Goal: Register for event/course

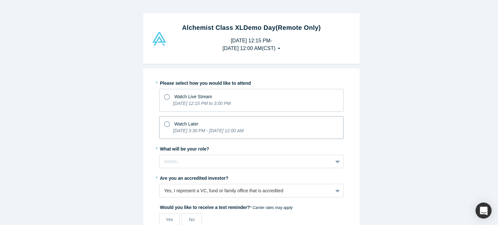
click at [165, 123] on icon at bounding box center [167, 124] width 6 height 6
click at [0, 0] on input "Watch Later [DATE] 3:30 PM - [DATE] 12:00 AM" at bounding box center [0, 0] width 0 height 0
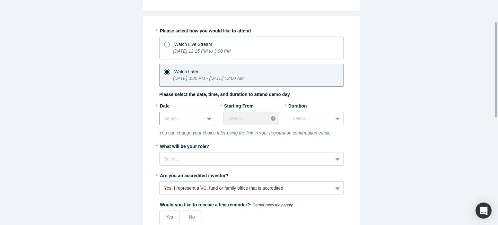
scroll to position [58, 0]
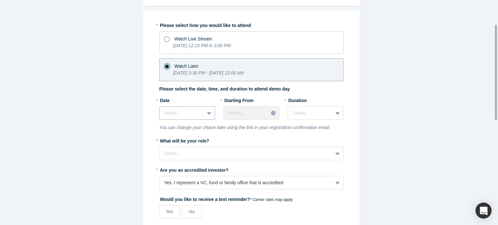
click at [182, 116] on div at bounding box center [182, 113] width 36 height 8
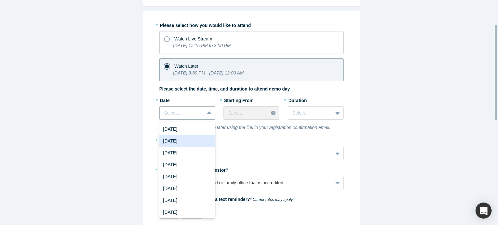
click at [181, 141] on div "[DATE]" at bounding box center [187, 141] width 56 height 12
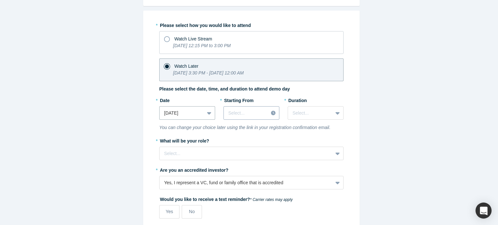
click at [257, 114] on div at bounding box center [245, 113] width 35 height 8
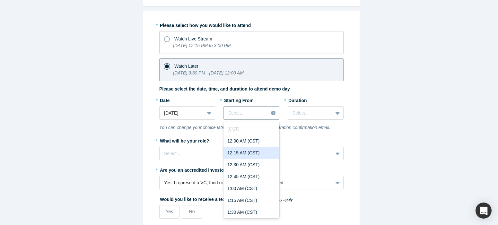
click at [244, 151] on div "12:15 AM (CST)" at bounding box center [251, 153] width 56 height 12
click at [259, 115] on div at bounding box center [245, 113] width 35 height 8
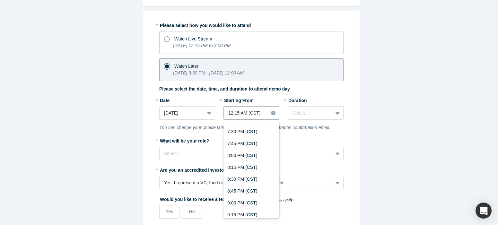
scroll to position [928, 0]
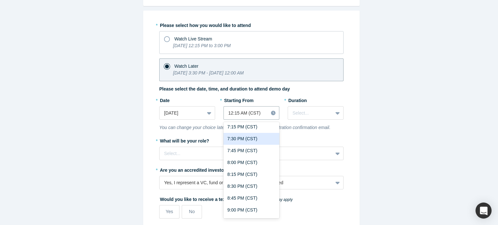
click at [247, 141] on div "7:30 PM (CST)" at bounding box center [251, 139] width 56 height 12
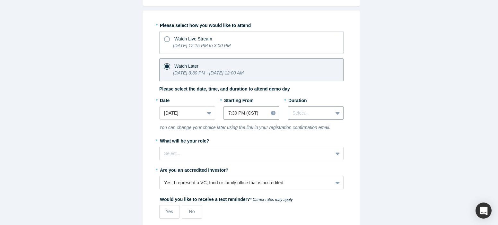
click at [305, 115] on div at bounding box center [310, 113] width 36 height 8
click at [301, 140] on div "1 hour" at bounding box center [315, 141] width 56 height 12
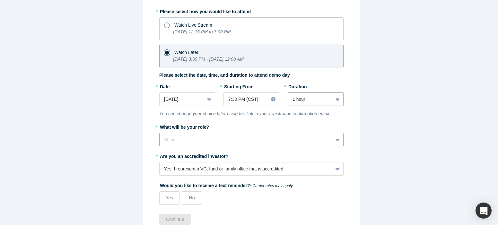
click at [207, 146] on div "Select..." at bounding box center [251, 139] width 184 height 13
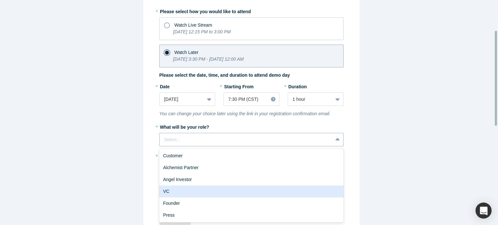
click at [188, 190] on div "VC" at bounding box center [251, 191] width 184 height 12
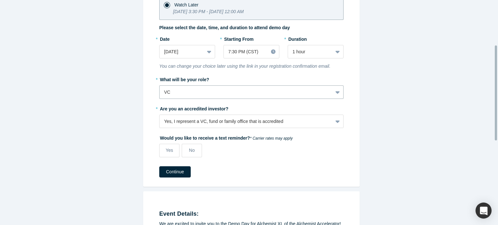
scroll to position [124, 0]
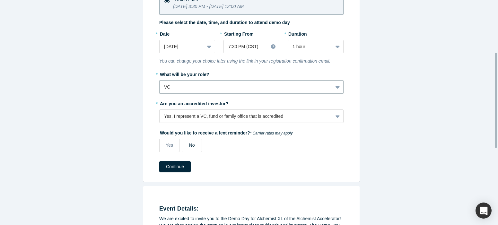
click at [189, 148] on span "No" at bounding box center [192, 144] width 6 height 5
click at [0, 0] on input "No" at bounding box center [0, 0] width 0 height 0
click at [175, 169] on button "Continue" at bounding box center [174, 166] width 31 height 11
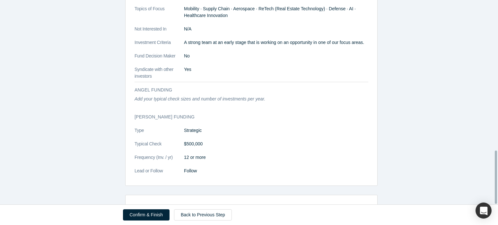
scroll to position [579, 0]
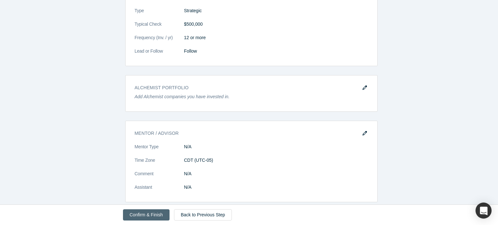
click at [148, 214] on button "Confirm & Finish" at bounding box center [146, 214] width 47 height 11
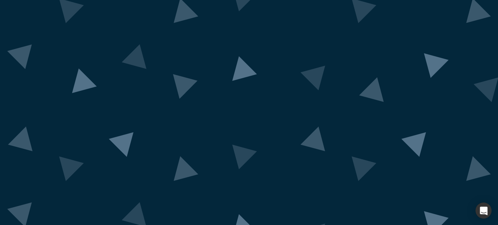
scroll to position [61, 0]
